Goal: Information Seeking & Learning: Learn about a topic

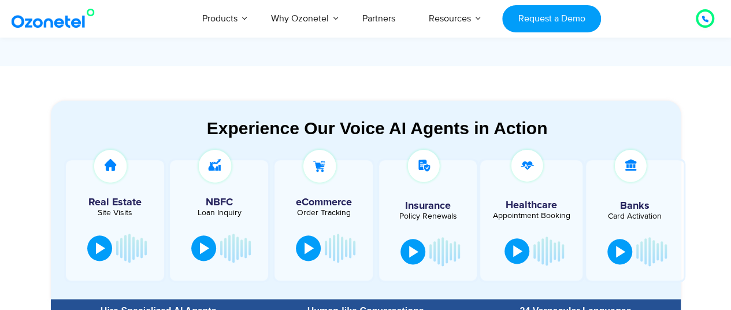
scroll to position [541, 0]
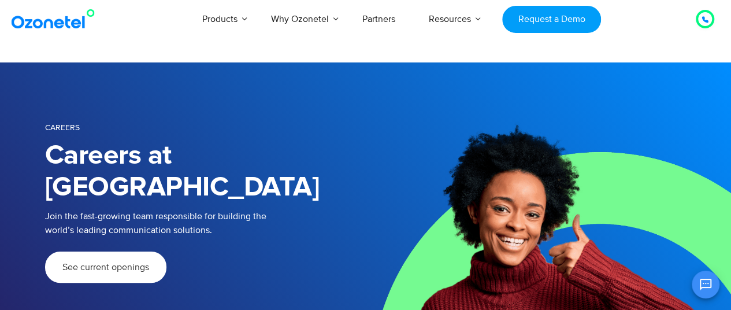
click at [256, 251] on div "See current openings" at bounding box center [205, 266] width 320 height 31
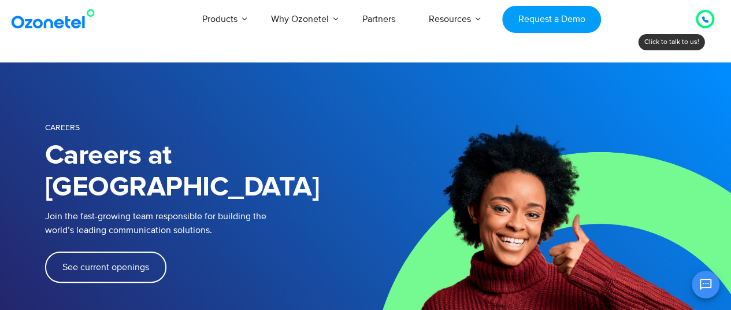
click at [103, 251] on link "See current openings" at bounding box center [105, 266] width 121 height 31
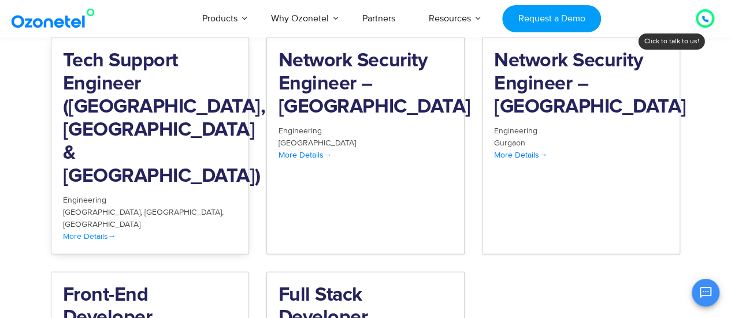
scroll to position [1354, 0]
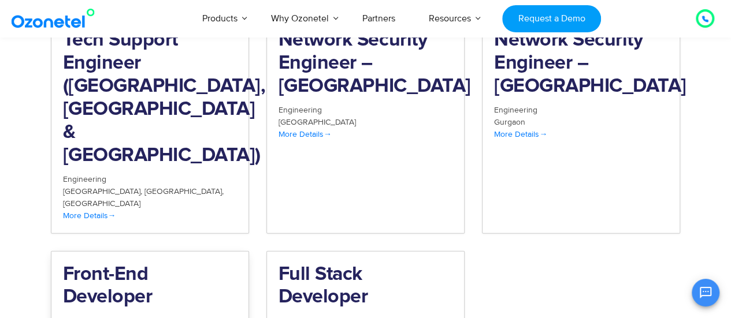
click at [105, 263] on h2 "Front-End Developer" at bounding box center [150, 286] width 174 height 46
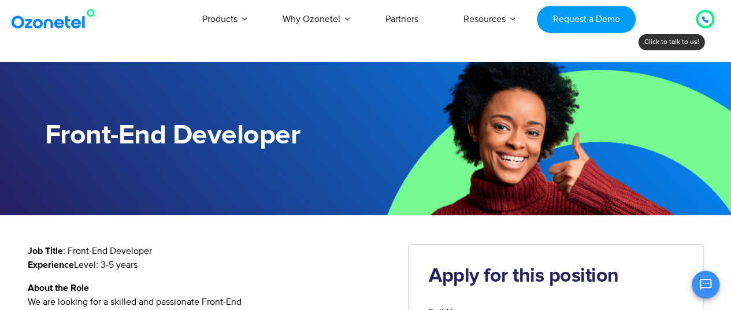
click at [161, 265] on p "Job Title : Front-End Developer Experience Level: 3-5 years" at bounding box center [209, 258] width 363 height 28
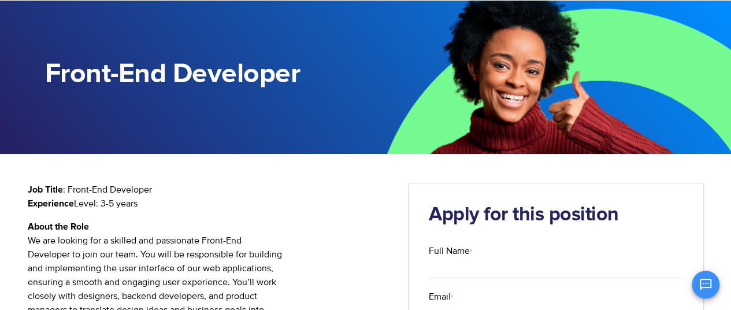
scroll to position [44, 0]
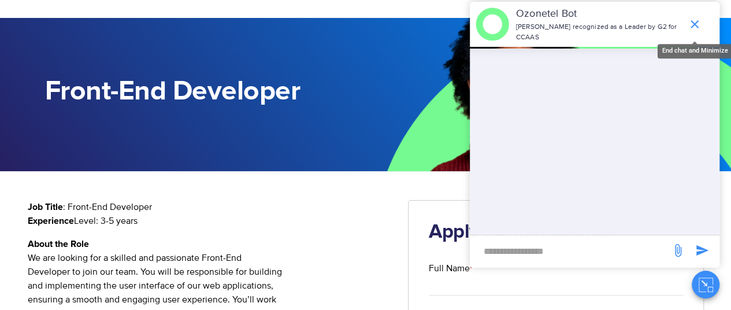
click at [695, 22] on icon "end chat or minimize" at bounding box center [694, 24] width 14 height 14
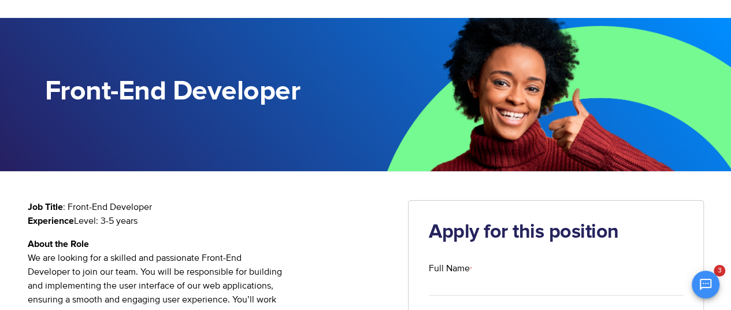
click at [295, 227] on p "Job Title : Front-End Developer Experience Level: 3-5 years" at bounding box center [209, 214] width 363 height 28
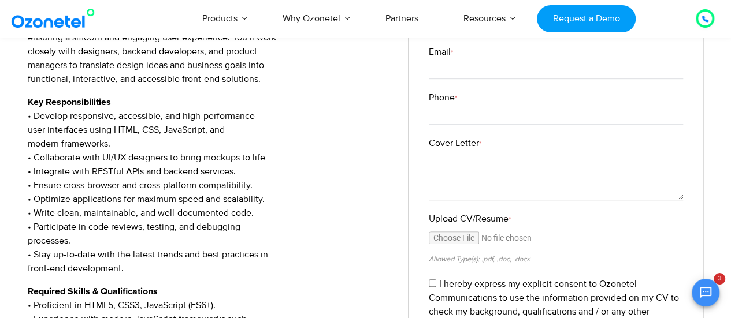
scroll to position [329, 0]
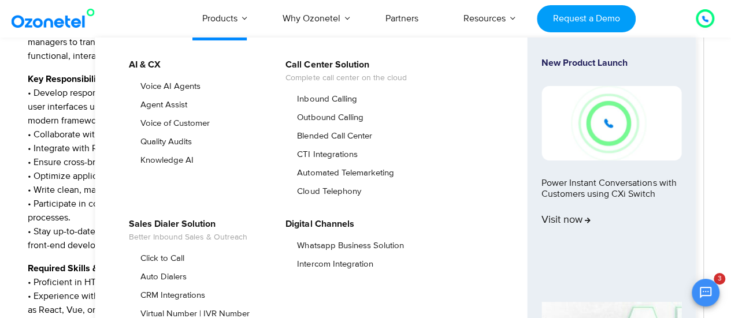
click at [238, 207] on ul "AI & CX Voice AI Agents Agent Assist Voice of Customer Quality Audits Knowledge…" at bounding box center [395, 264] width 600 height 453
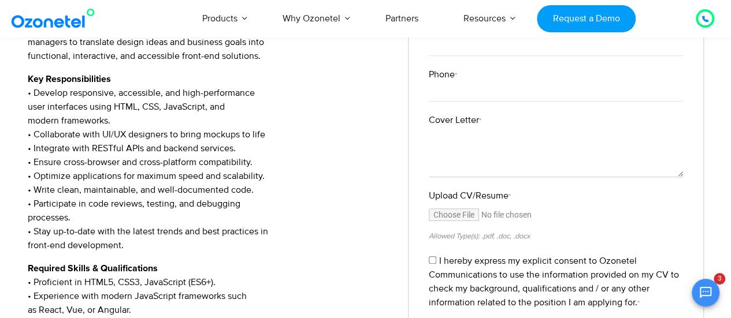
click at [52, 184] on p "Key Responsibilities • Develop responsive, accessible, and high-performance use…" at bounding box center [209, 162] width 363 height 180
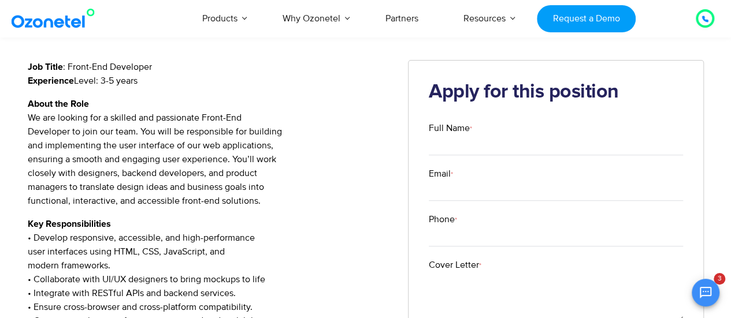
scroll to position [185, 0]
